Goal: Information Seeking & Learning: Understand process/instructions

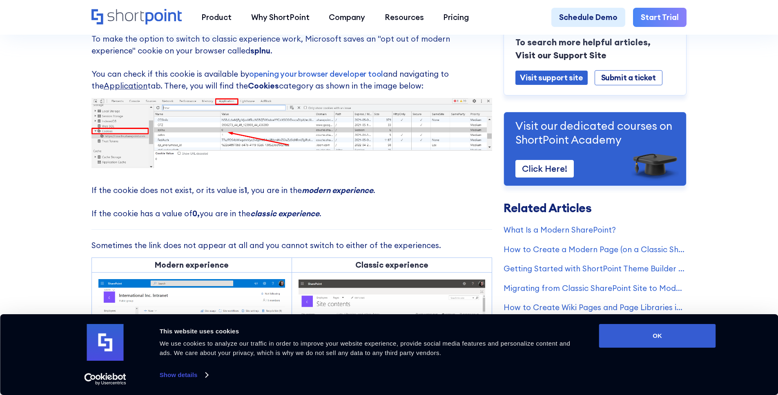
scroll to position [333, 0]
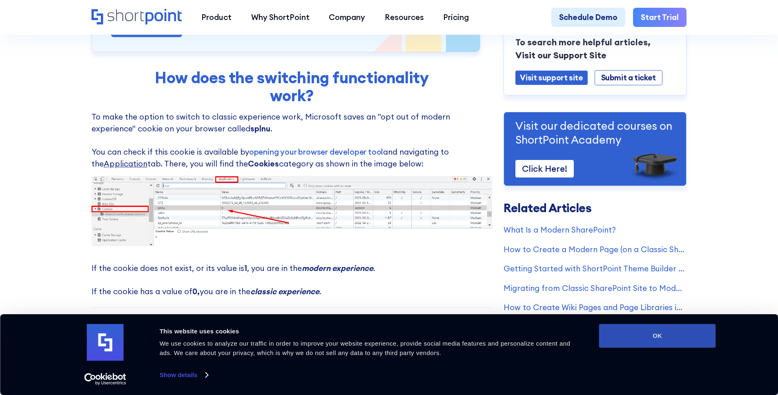
click at [657, 341] on button "OK" at bounding box center [657, 336] width 117 height 24
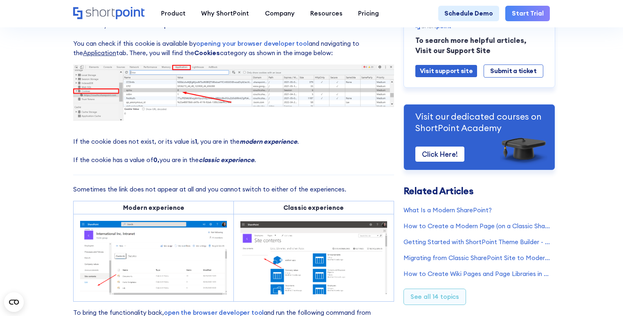
click at [188, 110] on img at bounding box center [233, 93] width 321 height 56
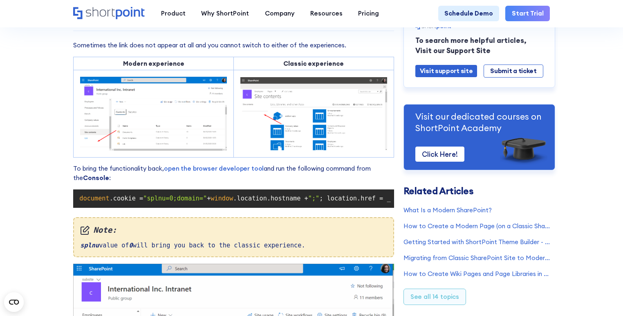
scroll to position [476, 0]
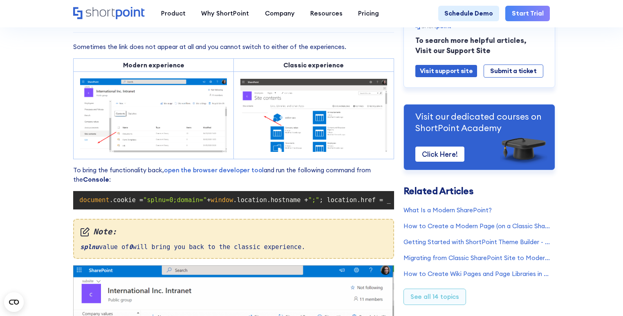
click at [171, 204] on span ""splnu=0;domain="" at bounding box center [175, 200] width 64 height 7
click at [79, 204] on span "document" at bounding box center [94, 200] width 30 height 7
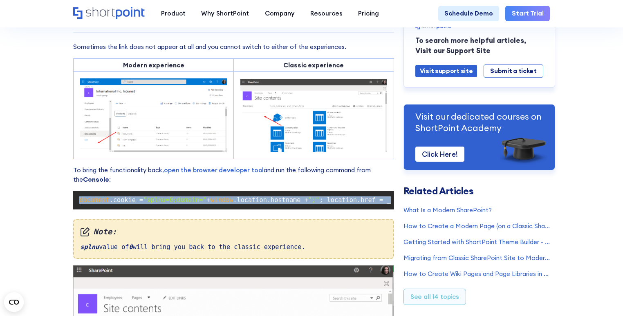
click at [79, 204] on span "document" at bounding box center [94, 200] width 30 height 7
copy code "document .cookie = "splnu=0;domain=" + window .location.hostname + ";" ; locati…"
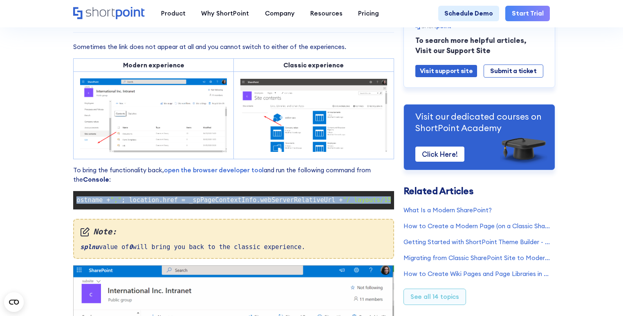
scroll to position [0, 0]
